Goal: Task Accomplishment & Management: Complete application form

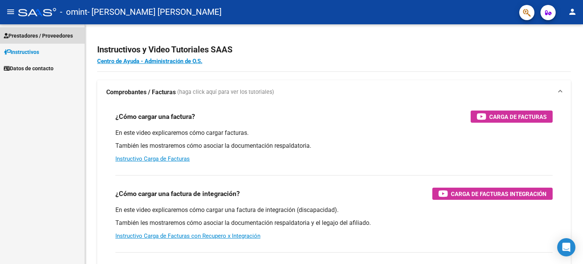
click at [62, 35] on span "Prestadores / Proveedores" at bounding box center [38, 35] width 69 height 8
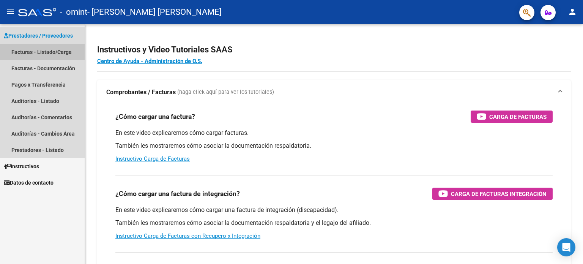
click at [52, 51] on link "Facturas - Listado/Carga" at bounding box center [42, 52] width 85 height 16
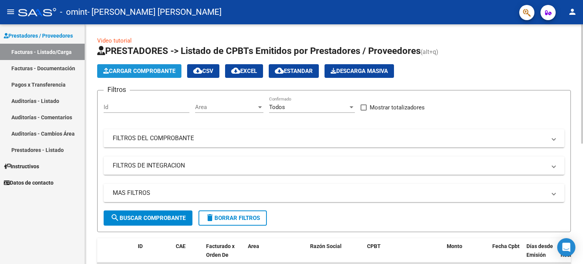
click at [146, 70] on span "Cargar Comprobante" at bounding box center [139, 71] width 72 height 7
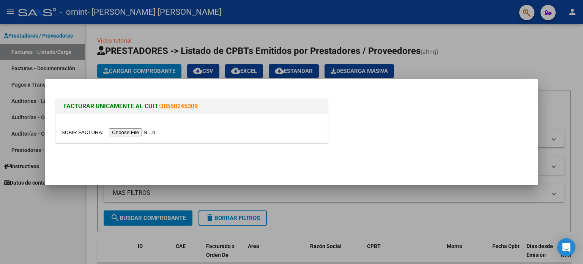
click at [132, 135] on input "file" at bounding box center [109, 132] width 96 height 8
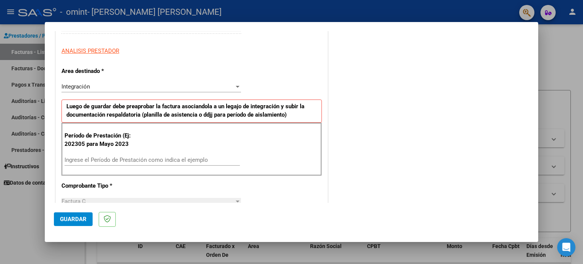
scroll to position [132, 0]
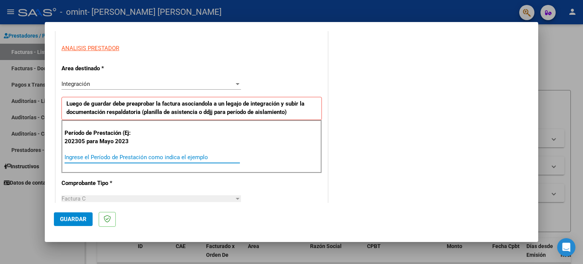
click at [138, 157] on input "Ingrese el Período de Prestación como indica el ejemplo" at bounding box center [151, 157] width 175 height 7
type input "202507"
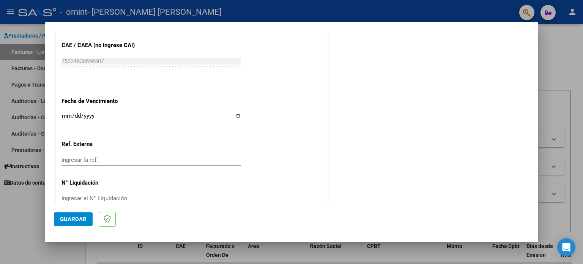
scroll to position [481, 0]
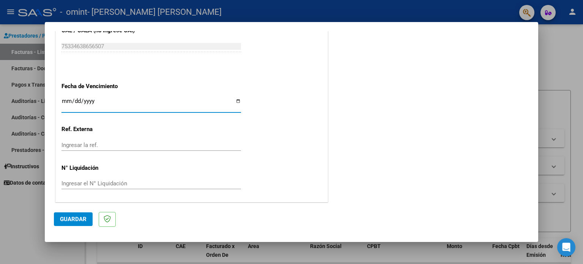
click at [234, 102] on input "Ingresar la fecha" at bounding box center [150, 104] width 179 height 12
type input "[DATE]"
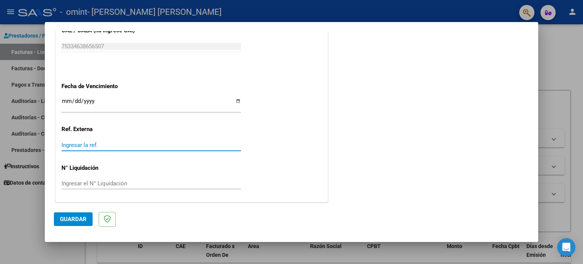
click at [130, 144] on input "Ingresar la ref." at bounding box center [150, 144] width 179 height 7
click at [67, 221] on span "Guardar" at bounding box center [73, 218] width 27 height 7
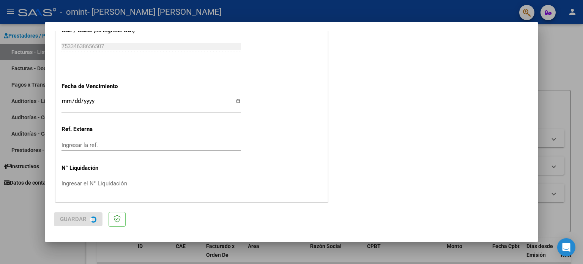
scroll to position [0, 0]
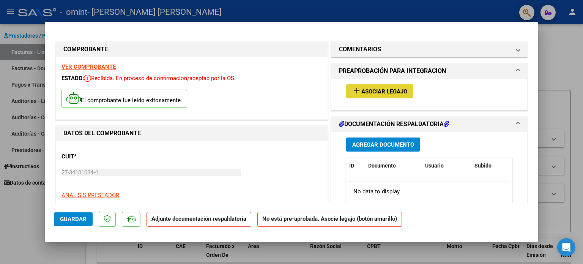
click at [383, 94] on span "Asociar Legajo" at bounding box center [384, 91] width 46 height 7
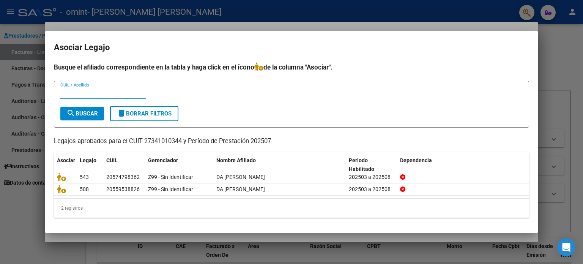
click at [108, 94] on input "CUIL / Apellido" at bounding box center [103, 93] width 86 height 7
type input "p"
click at [82, 110] on span "search Buscar" at bounding box center [81, 113] width 31 height 7
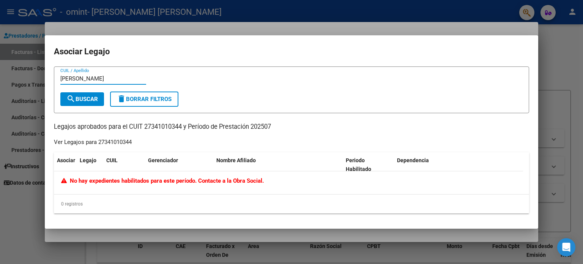
click at [103, 77] on input "[PERSON_NAME]" at bounding box center [103, 78] width 86 height 7
type input "P"
click at [72, 95] on mat-icon "search" at bounding box center [70, 98] width 9 height 9
click at [121, 80] on input "2358969167" at bounding box center [103, 78] width 86 height 7
paste input "58969167"
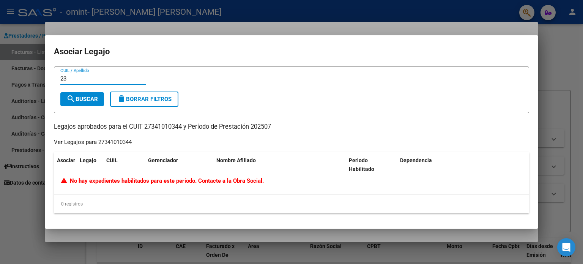
type input "2358969167"
click at [94, 94] on button "search Buscar" at bounding box center [82, 99] width 44 height 14
